Goal: Obtain resource: Download file/media

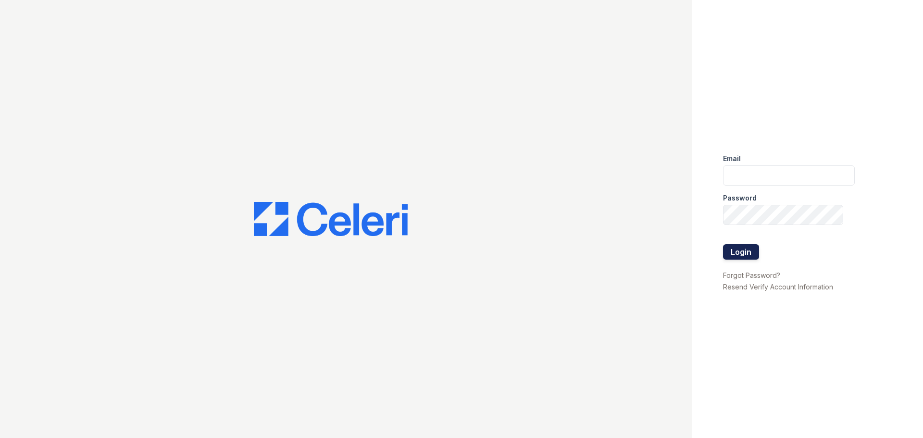
type input "[EMAIL_ADDRESS][DOMAIN_NAME]"
click at [740, 247] on button "Login" at bounding box center [741, 251] width 36 height 15
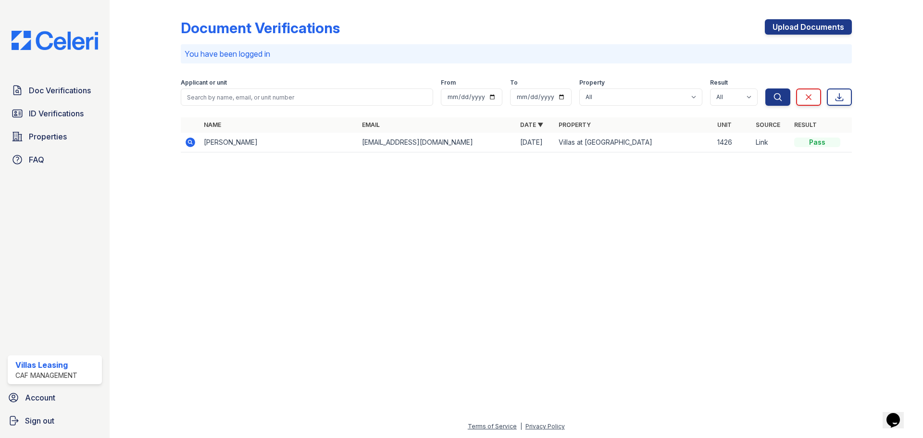
click at [194, 144] on icon at bounding box center [191, 142] width 10 height 10
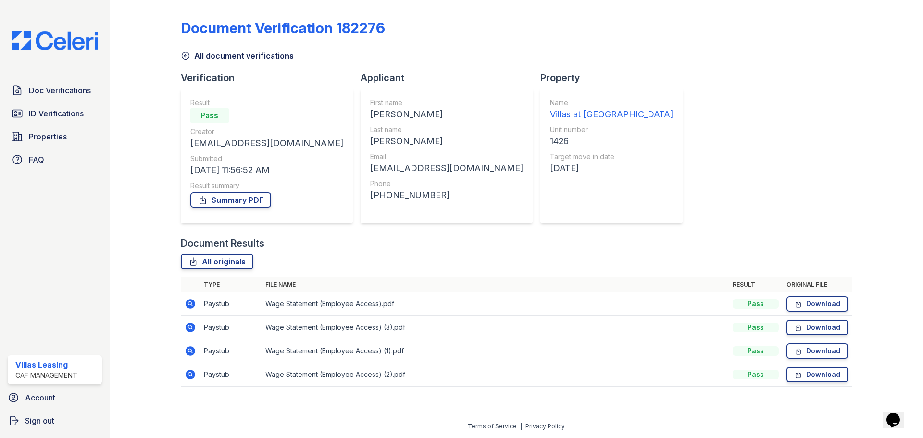
click at [188, 301] on icon at bounding box center [191, 304] width 10 height 10
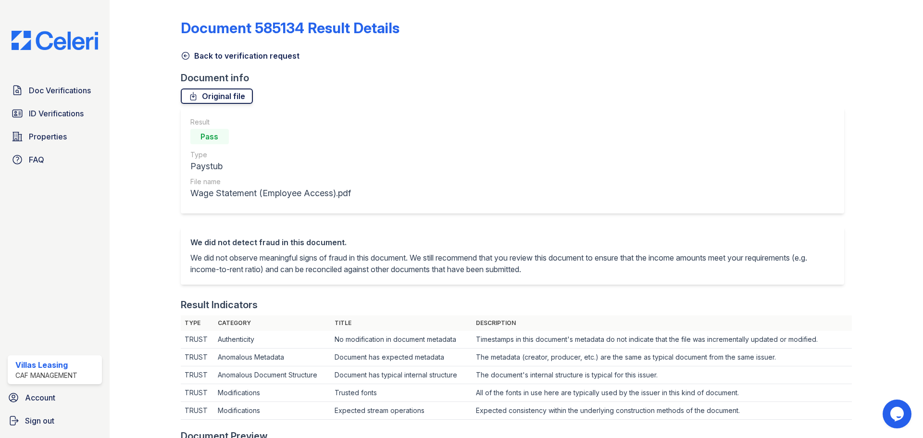
click at [213, 95] on link "Original file" at bounding box center [217, 95] width 72 height 15
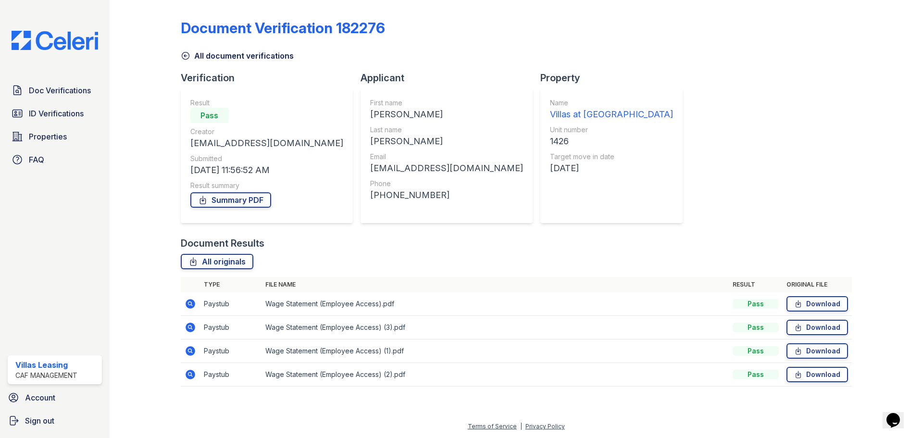
click at [187, 327] on icon at bounding box center [191, 328] width 10 height 10
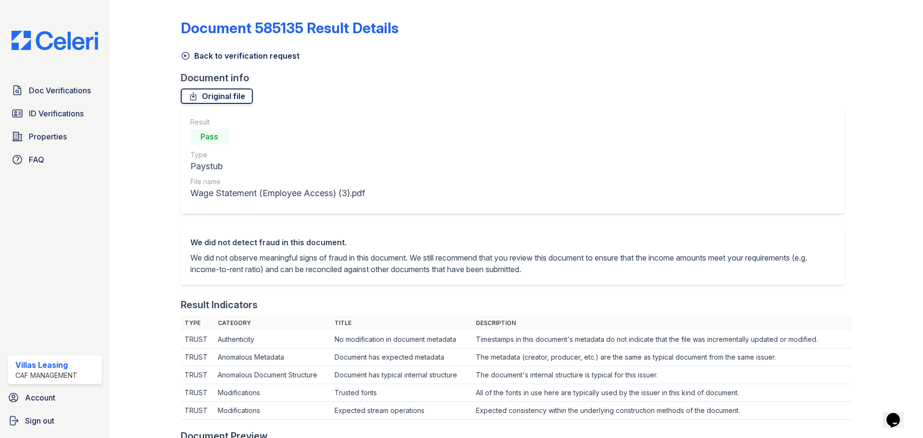
click at [204, 94] on link "Original file" at bounding box center [217, 95] width 72 height 15
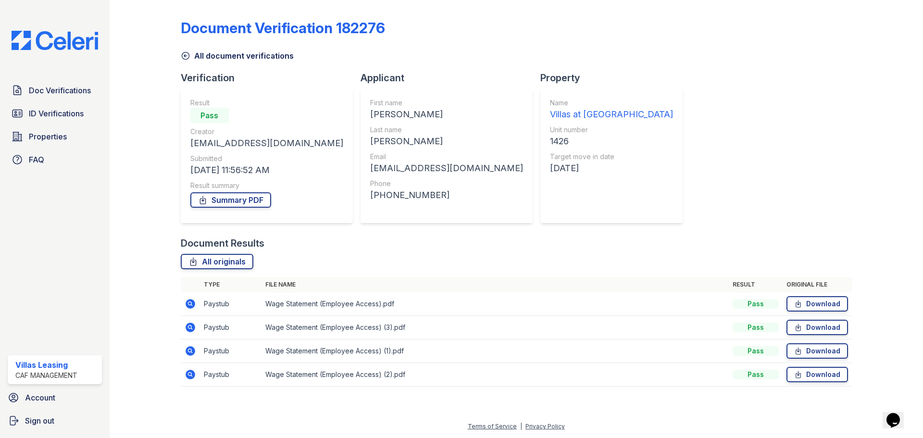
click at [192, 351] on icon at bounding box center [191, 351] width 10 height 10
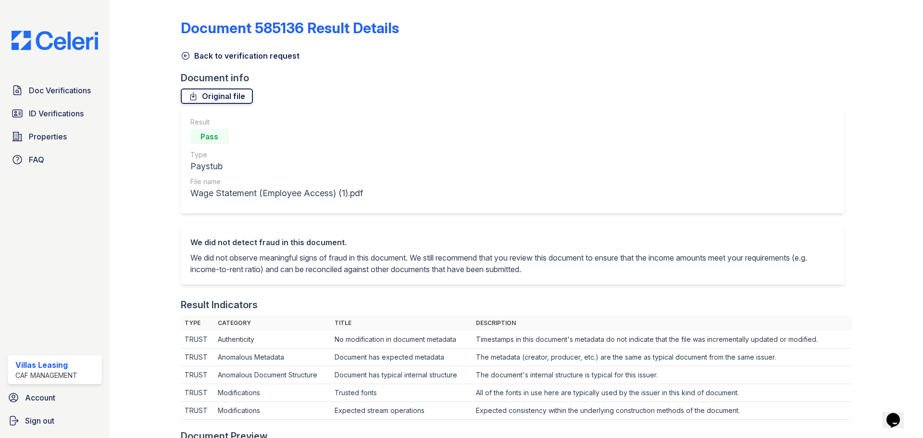
click at [235, 100] on link "Original file" at bounding box center [217, 95] width 72 height 15
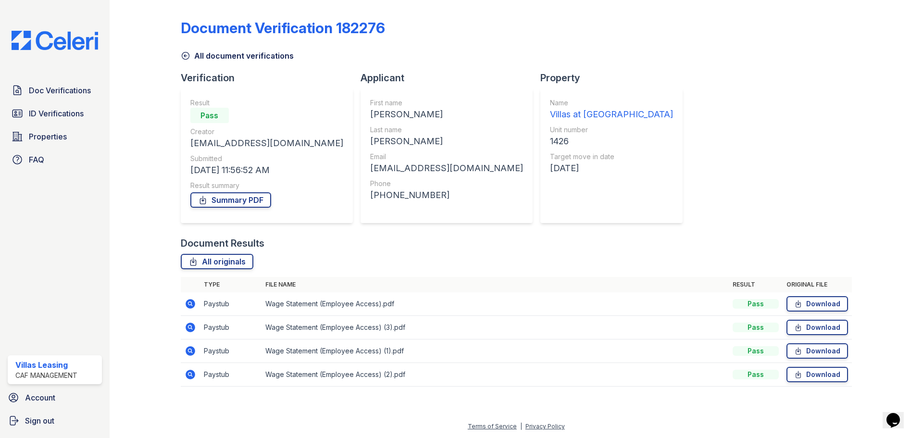
click at [189, 374] on icon at bounding box center [189, 374] width 2 height 2
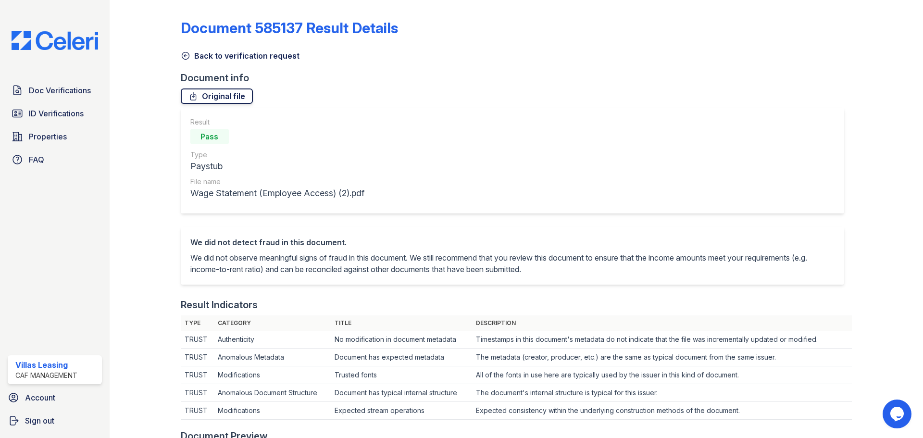
click at [239, 96] on link "Original file" at bounding box center [217, 95] width 72 height 15
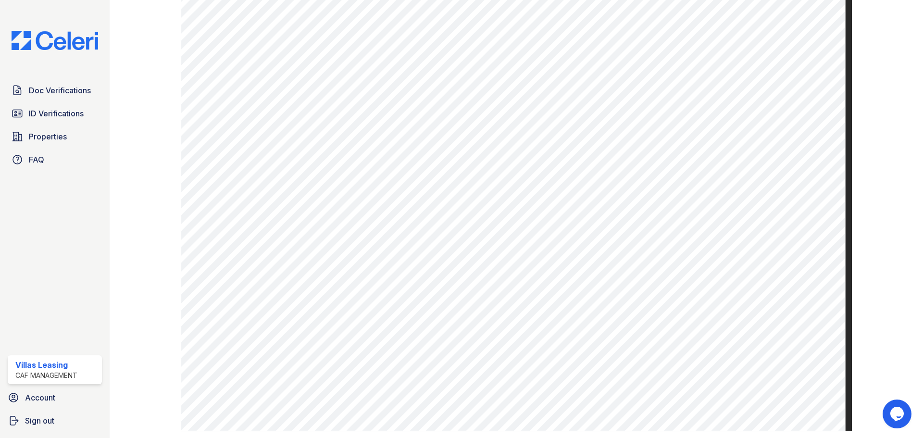
scroll to position [431, 0]
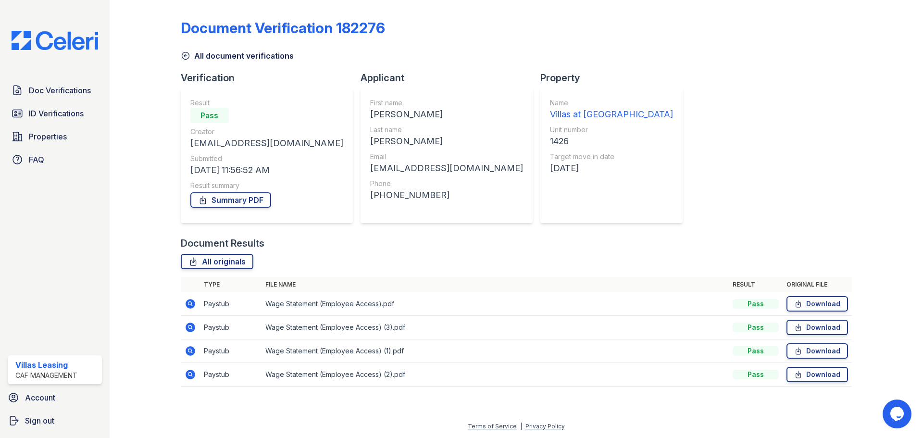
click at [189, 328] on icon at bounding box center [191, 328] width 12 height 12
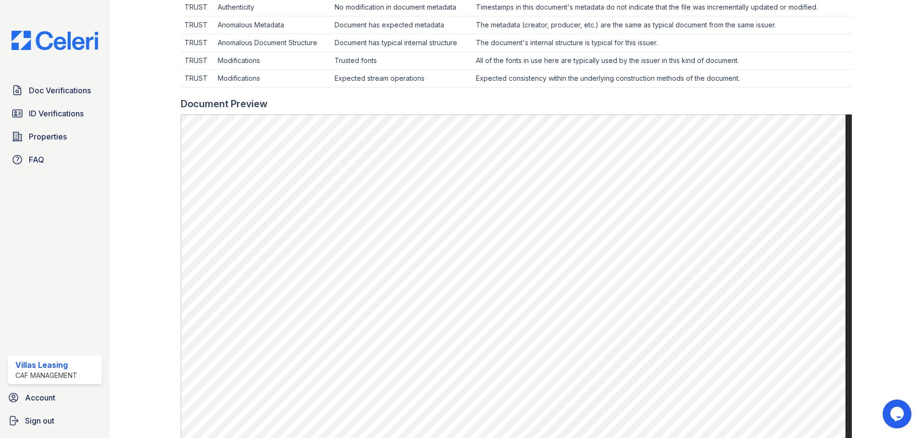
scroll to position [337, 0]
